Goal: Book appointment/travel/reservation

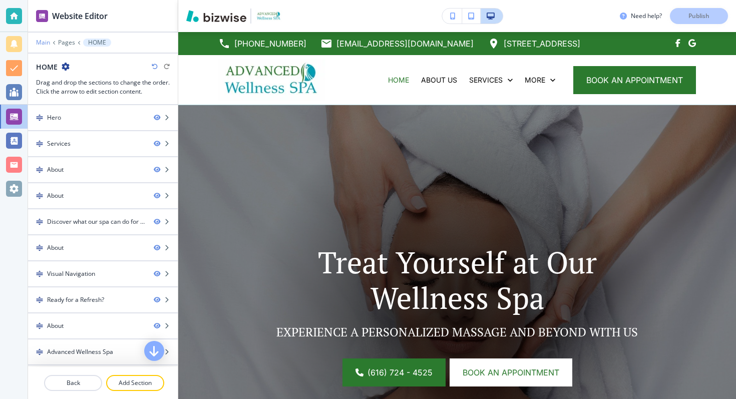
click at [46, 45] on p "Main" at bounding box center [43, 42] width 14 height 7
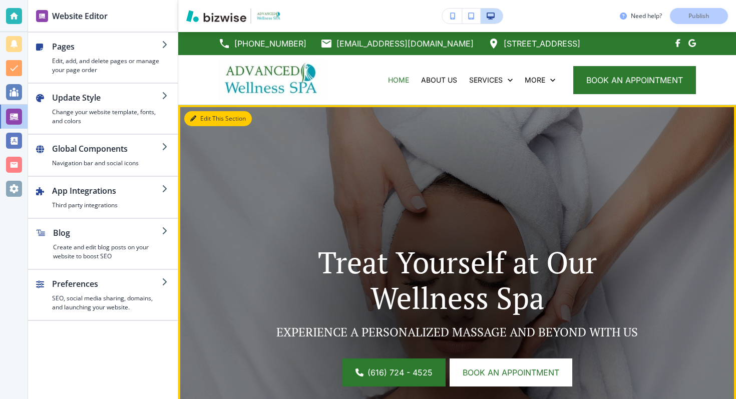
click at [198, 111] on button "Edit This Section" at bounding box center [218, 118] width 68 height 15
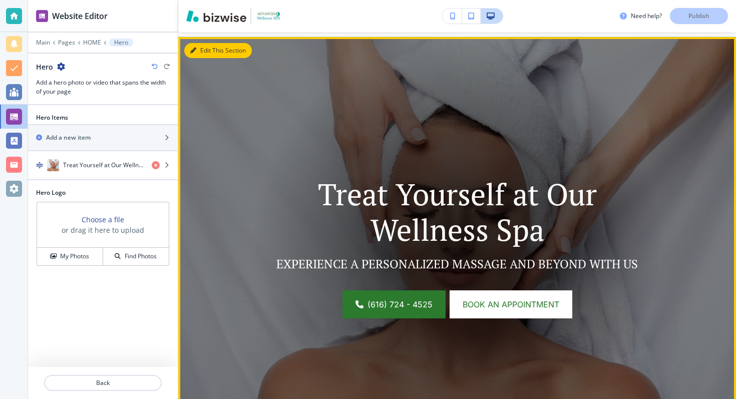
scroll to position [73, 0]
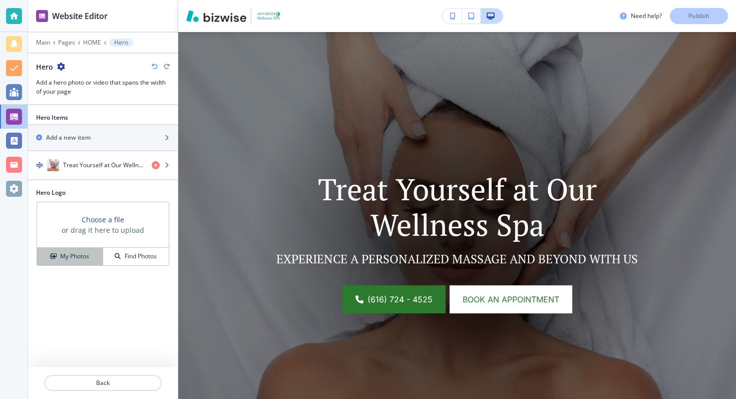
click at [84, 257] on h4 "My Photos" at bounding box center [74, 256] width 29 height 9
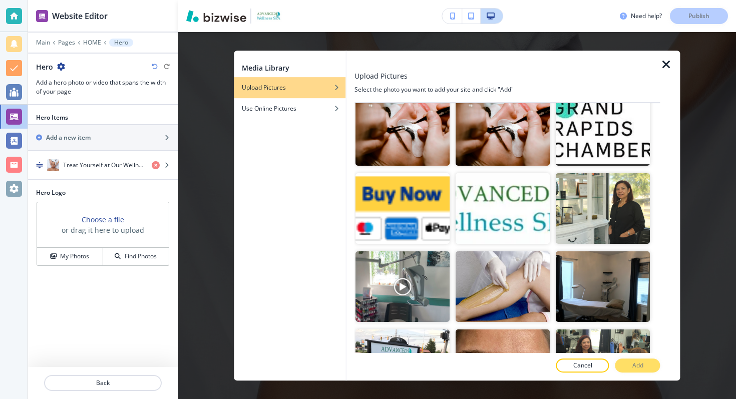
scroll to position [178, 0]
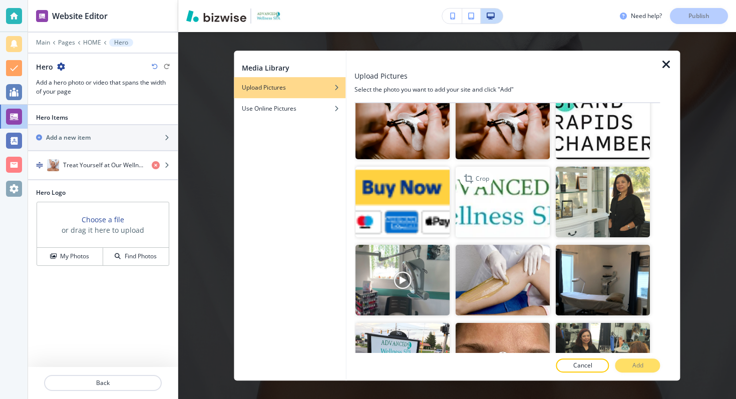
click at [501, 192] on img "button" at bounding box center [503, 202] width 94 height 71
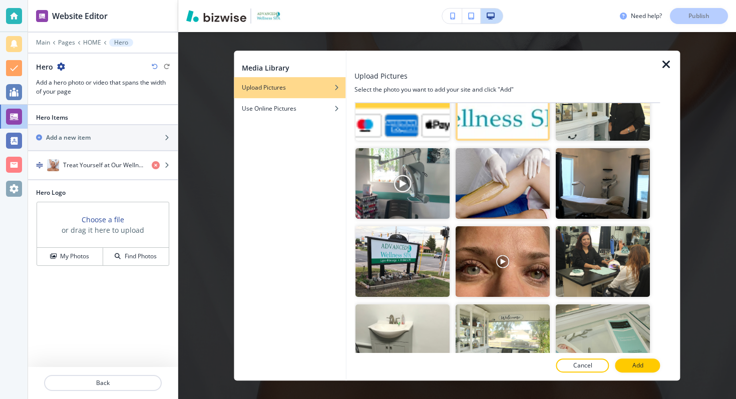
scroll to position [276, 0]
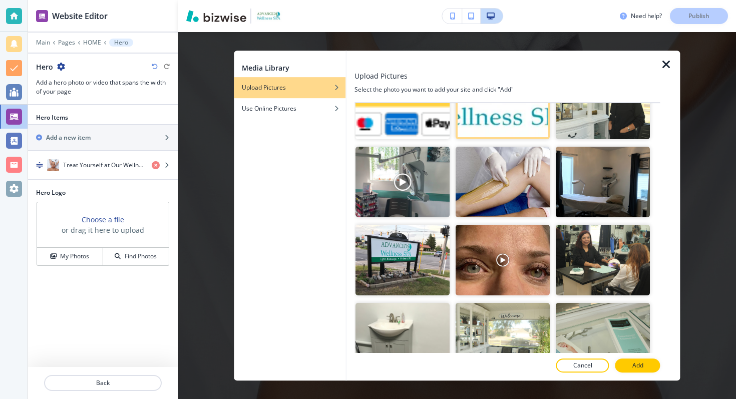
click at [659, 65] on div at bounding box center [506, 61] width 305 height 20
click at [664, 65] on icon "button" at bounding box center [666, 65] width 12 height 12
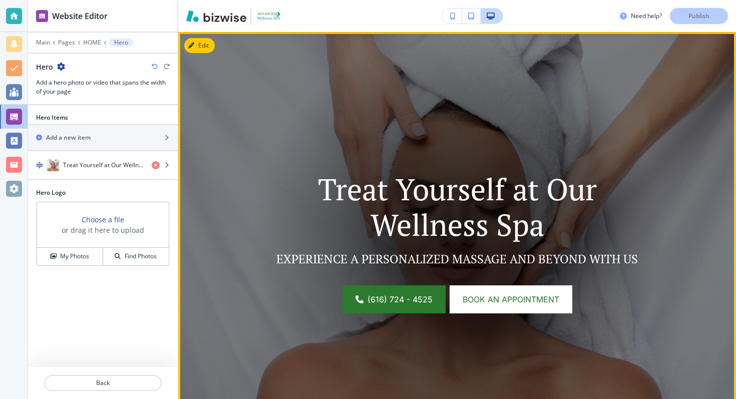
scroll to position [0, 0]
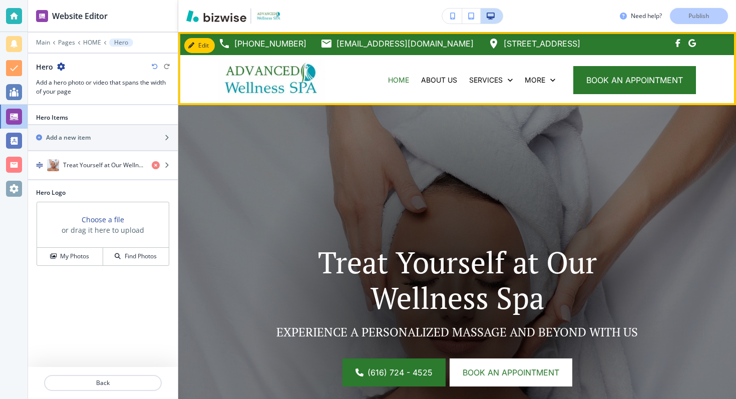
click at [250, 77] on img at bounding box center [271, 80] width 107 height 42
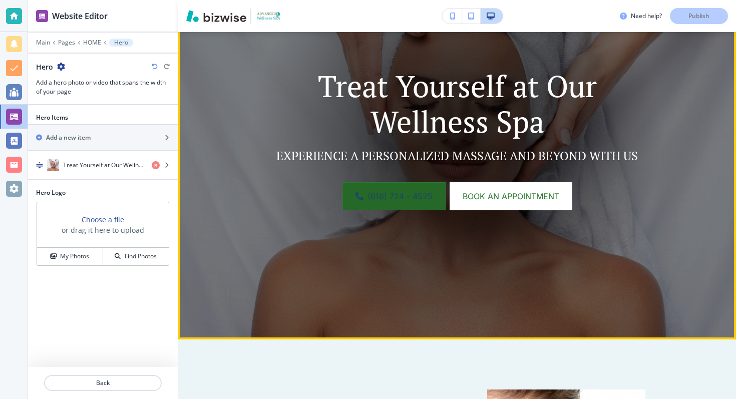
scroll to position [184, 0]
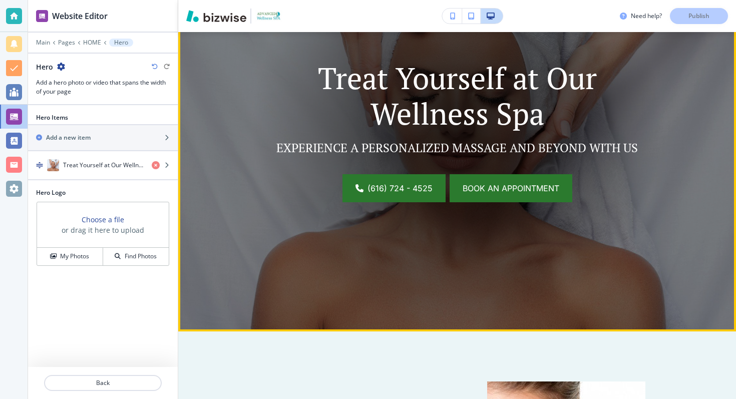
click at [486, 180] on link "Book an appointment" at bounding box center [511, 188] width 123 height 28
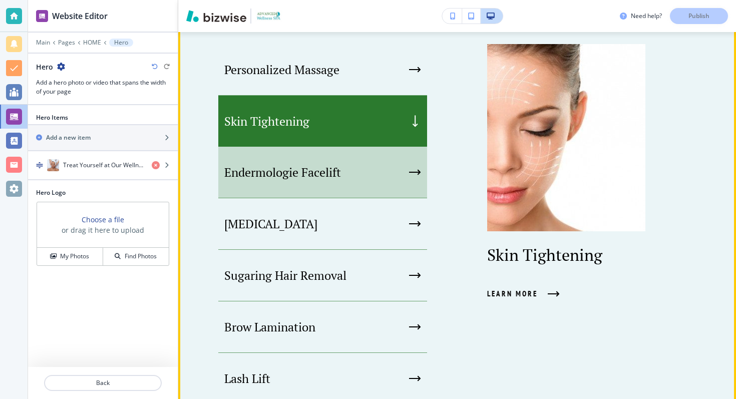
scroll to position [525, 0]
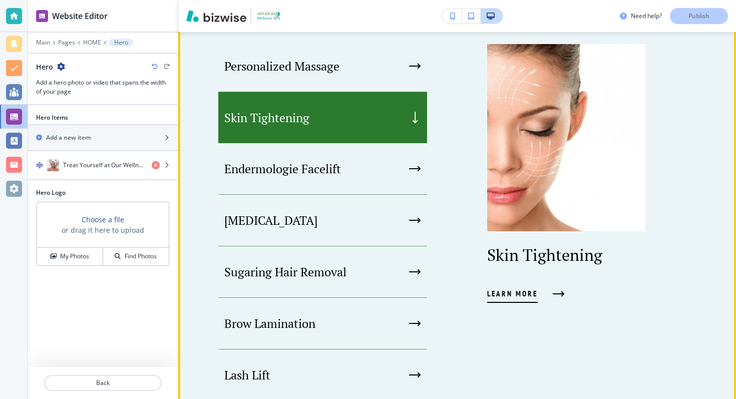
click at [498, 288] on span "Learn More" at bounding box center [512, 294] width 51 height 12
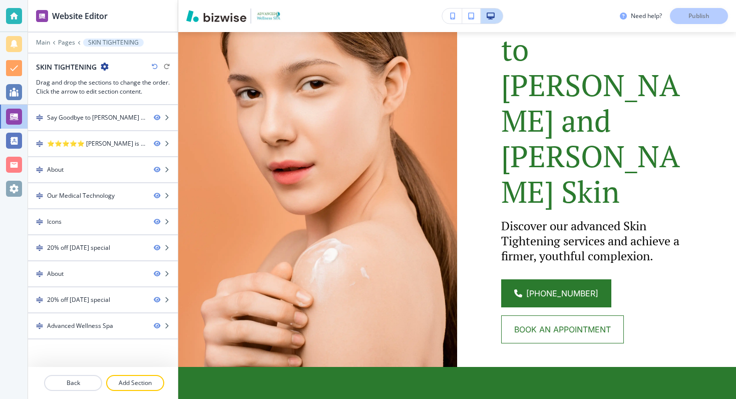
scroll to position [157, 0]
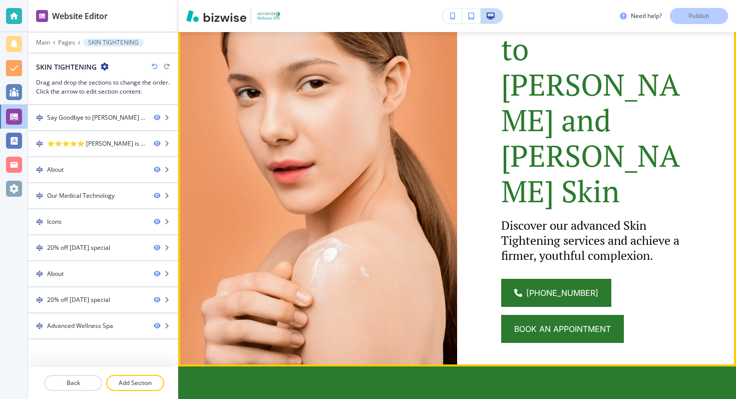
click at [530, 323] on span "Book an appointment" at bounding box center [562, 329] width 97 height 12
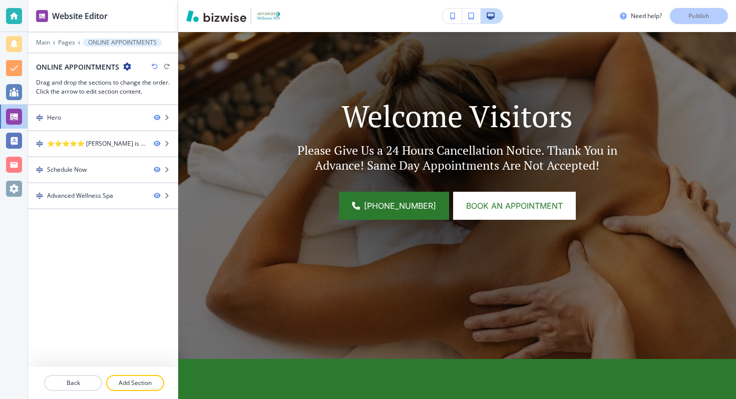
scroll to position [0, 0]
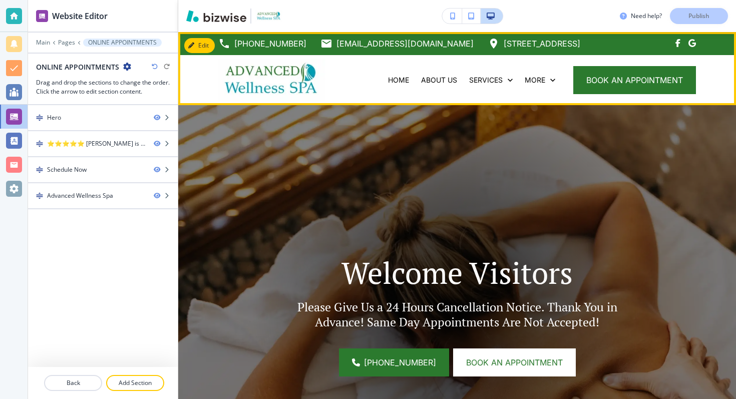
click at [243, 75] on img at bounding box center [271, 80] width 107 height 42
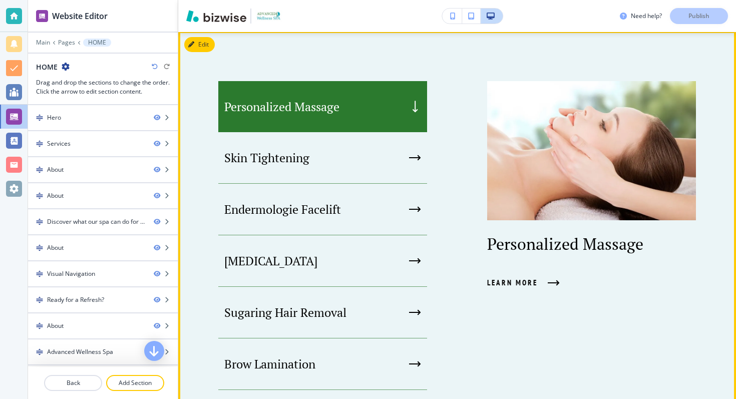
scroll to position [514, 0]
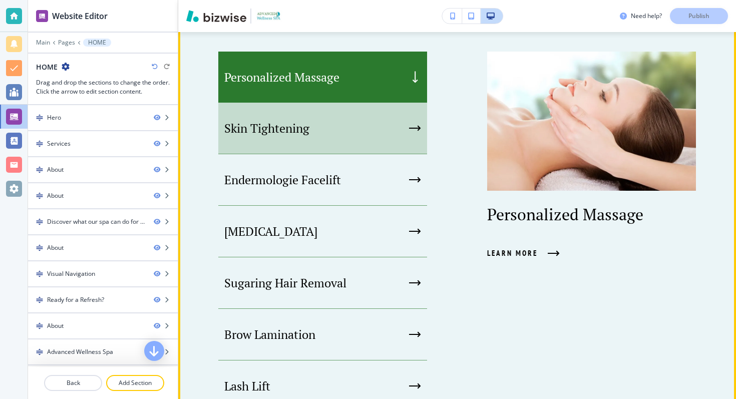
click at [393, 146] on div "Skin Tightening" at bounding box center [322, 129] width 209 height 52
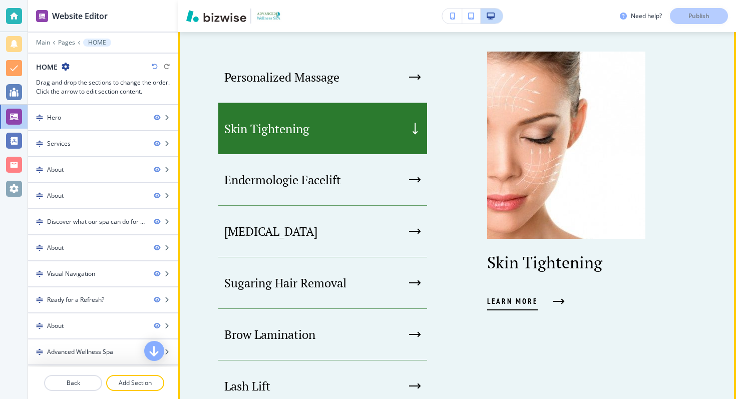
click at [512, 308] on button "Learn More" at bounding box center [523, 301] width 73 height 27
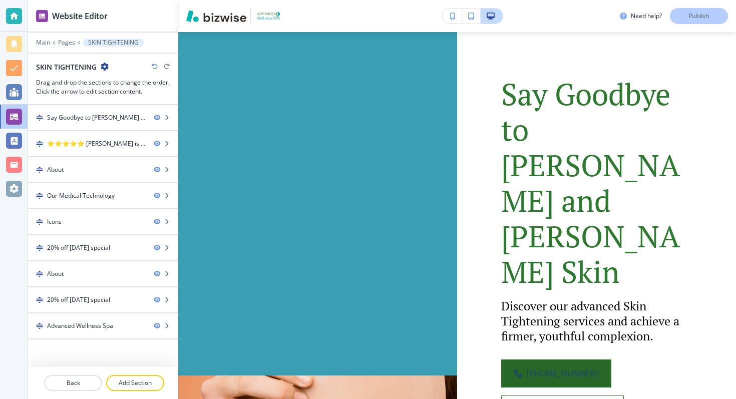
scroll to position [105, 0]
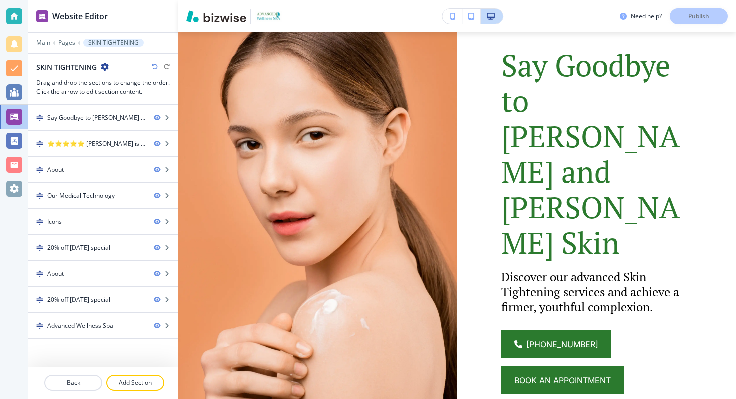
click at [525, 374] on span "Book an appointment" at bounding box center [562, 380] width 97 height 12
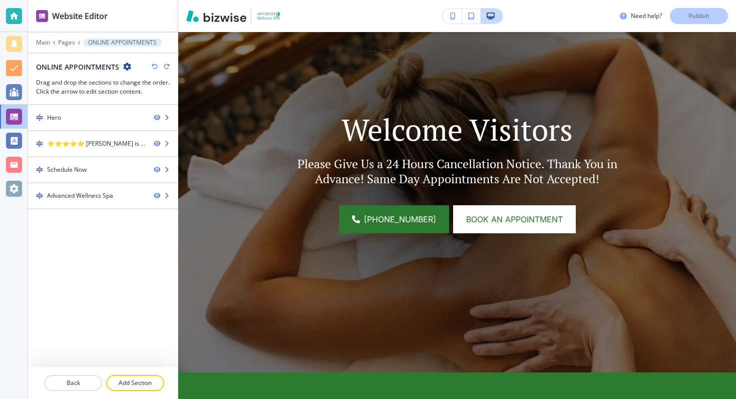
scroll to position [145, 0]
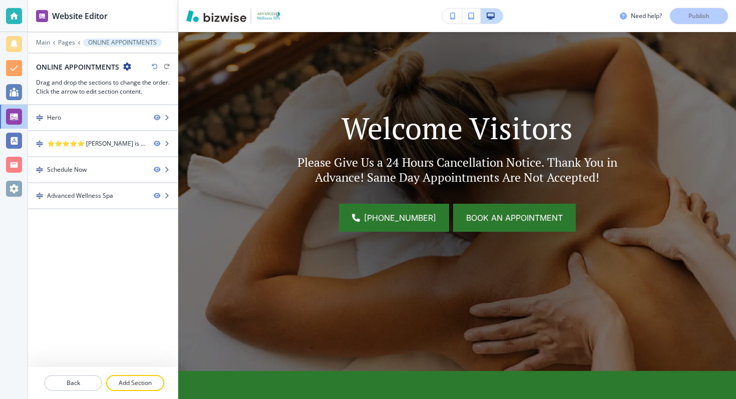
click at [482, 219] on span "Book an appointment" at bounding box center [514, 218] width 97 height 12
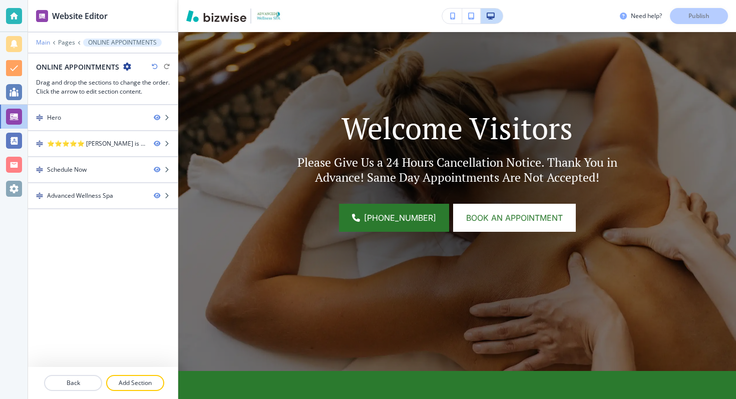
click at [40, 46] on p "Main" at bounding box center [43, 42] width 14 height 7
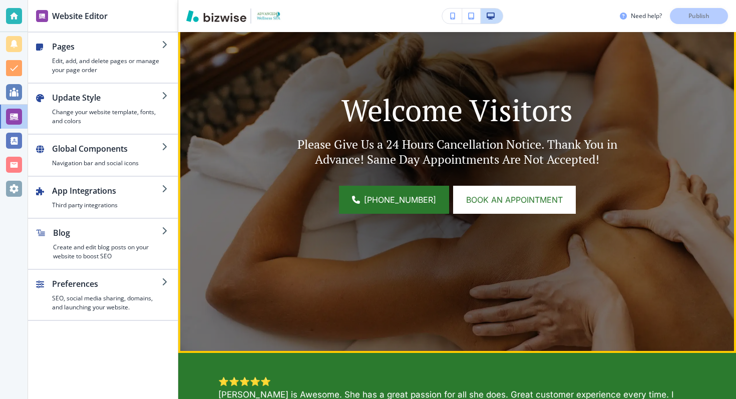
scroll to position [0, 0]
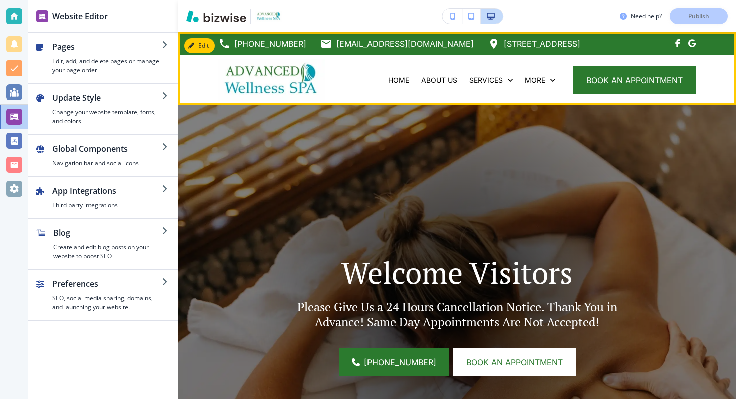
click at [245, 70] on img at bounding box center [271, 80] width 107 height 42
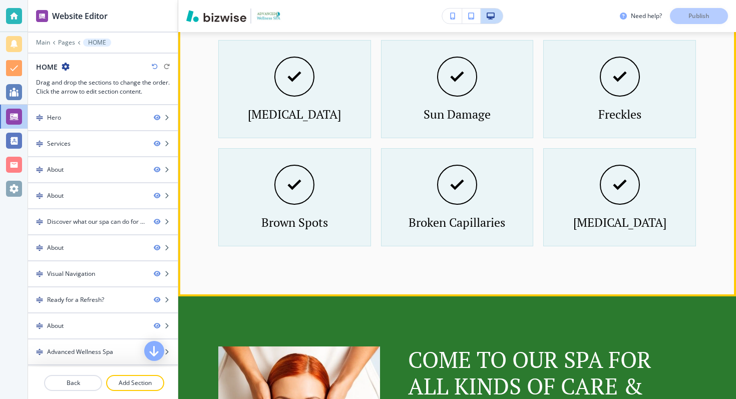
scroll to position [2005, 0]
